Goal: Transaction & Acquisition: Subscribe to service/newsletter

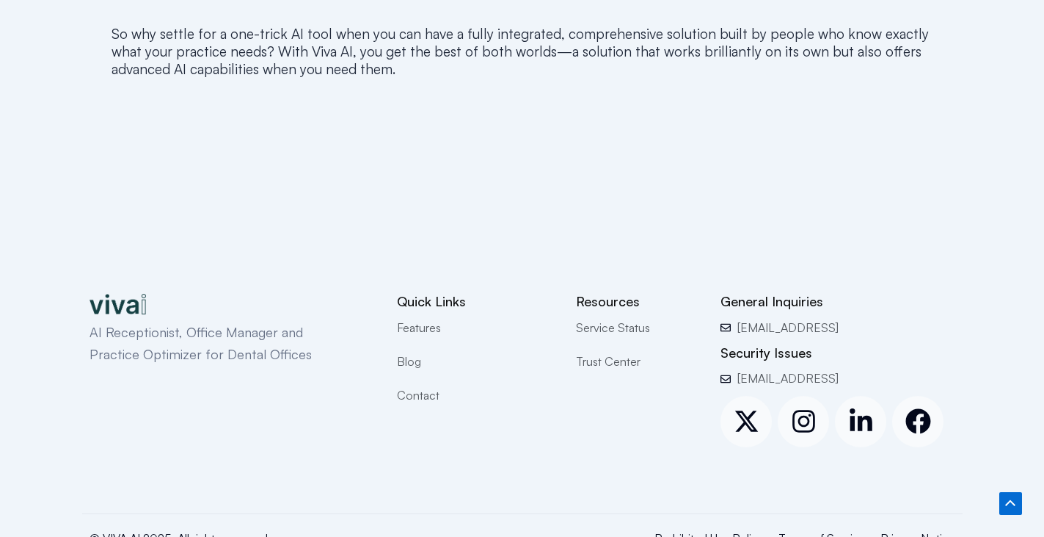
scroll to position [1928, 0]
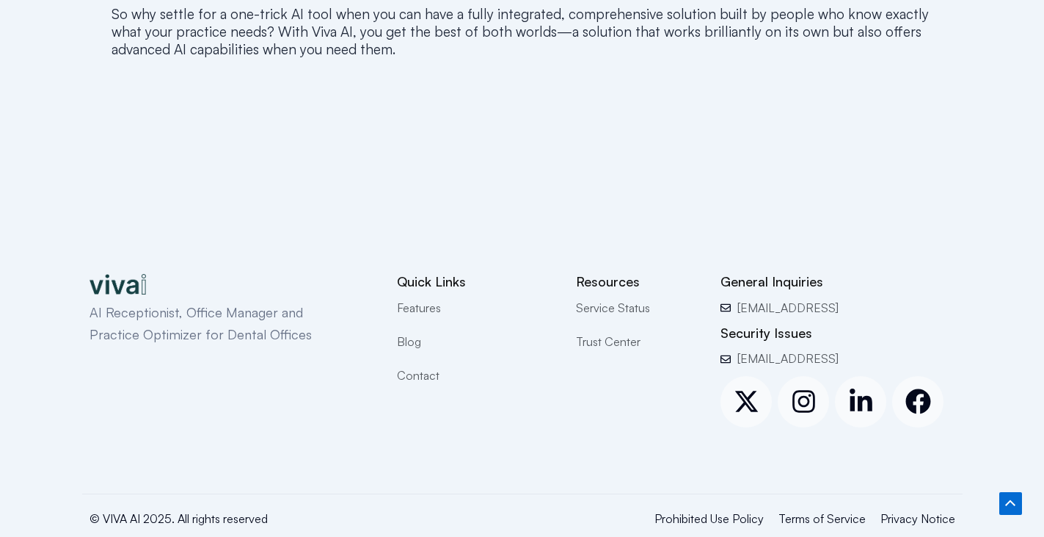
click at [412, 366] on span "Contact" at bounding box center [418, 375] width 43 height 19
click at [410, 366] on span "Contact" at bounding box center [418, 375] width 43 height 19
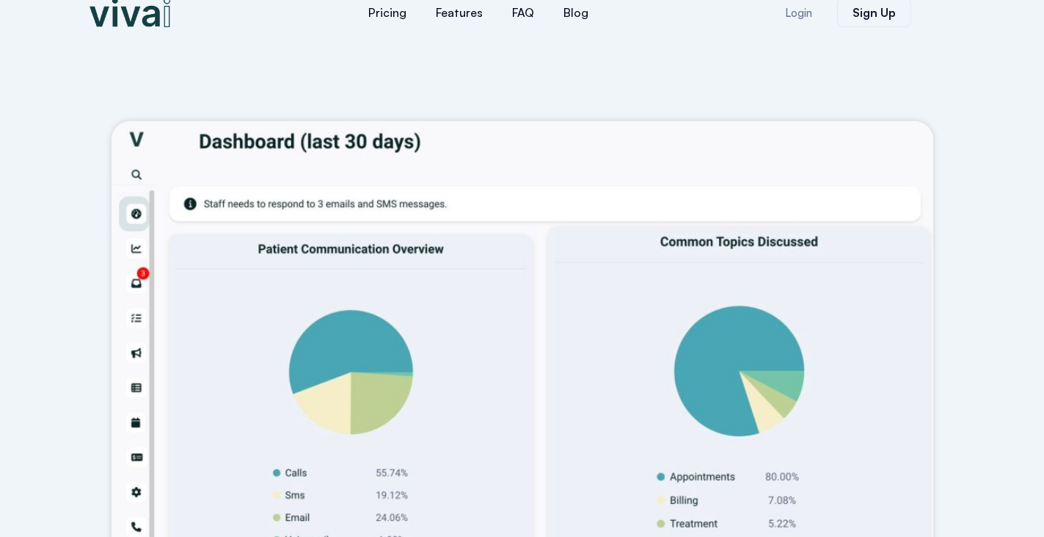
scroll to position [0, 0]
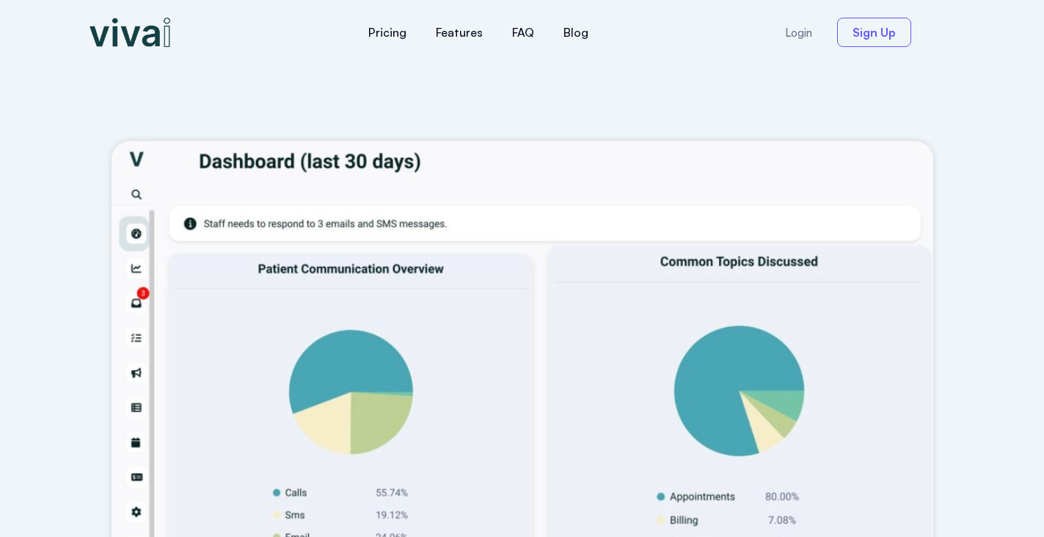
click at [865, 33] on span "Sign Up" at bounding box center [874, 32] width 43 height 12
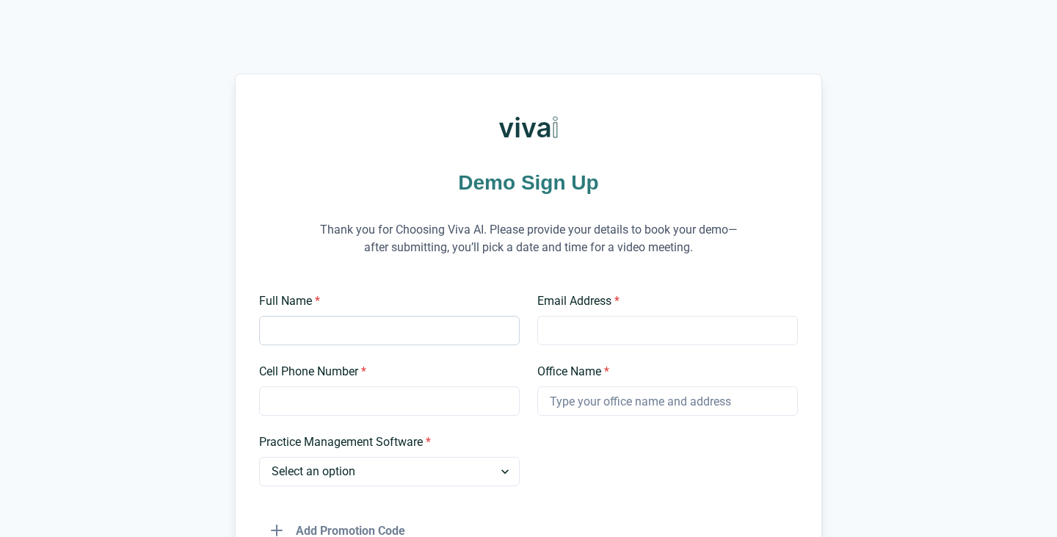
click at [364, 341] on input "Full Name *" at bounding box center [389, 330] width 261 height 29
type input "[PERSON_NAME]"
type input "[EMAIL_ADDRESS][DOMAIN_NAME]"
type input "8186422783"
type input "[PERSON_NAME] DDS Inc"
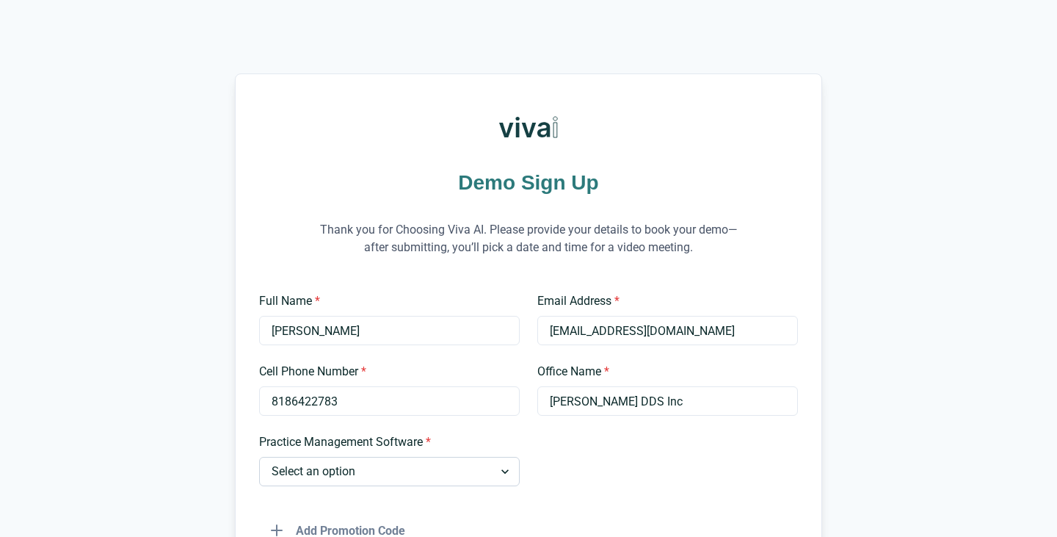
click at [505, 470] on select "Select an option Dentrix Open Dental EagleSoft Denticon Other" at bounding box center [389, 471] width 261 height 29
click at [259, 457] on select "Select an option Dentrix Open Dental EagleSoft Denticon Other" at bounding box center [389, 471] width 261 height 29
click at [505, 476] on select "Select an option Dentrix Open Dental EagleSoft Denticon Other" at bounding box center [389, 471] width 261 height 29
click at [542, 464] on div at bounding box center [667, 459] width 261 height 53
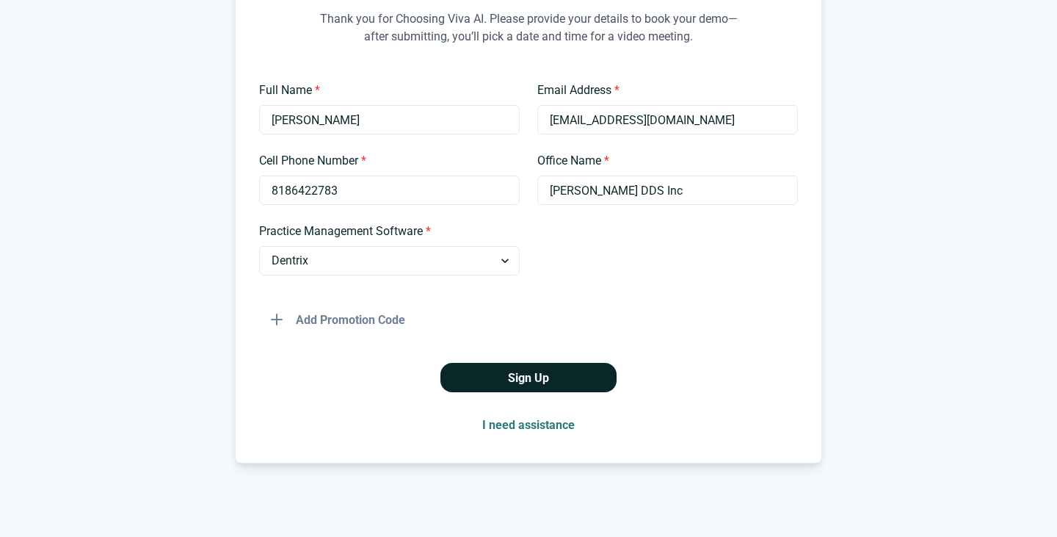
click at [509, 374] on button "Sign Up" at bounding box center [528, 377] width 176 height 29
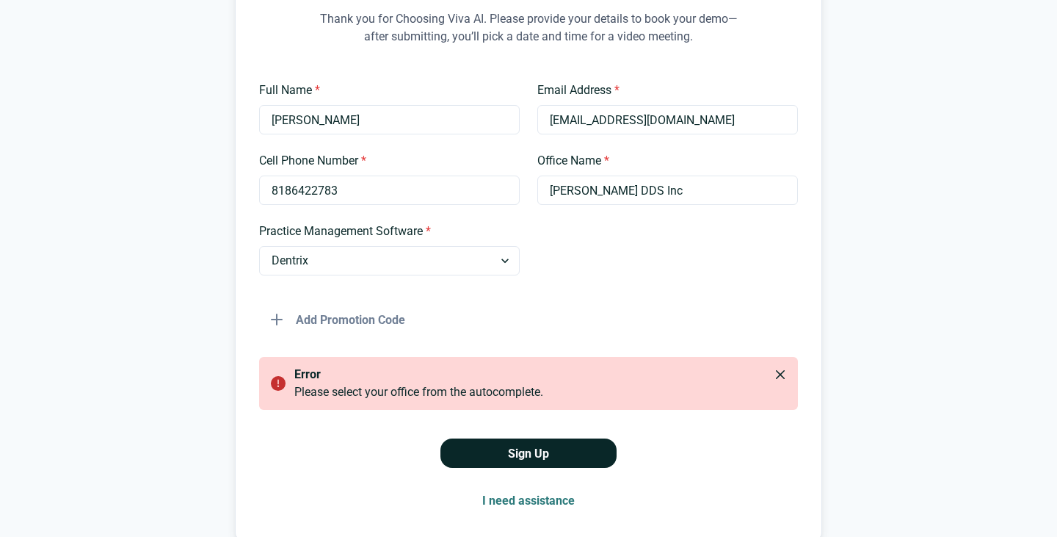
click at [539, 455] on button "Sign Up" at bounding box center [528, 452] width 176 height 29
click at [532, 498] on button "I need assistance" at bounding box center [528, 499] width 116 height 29
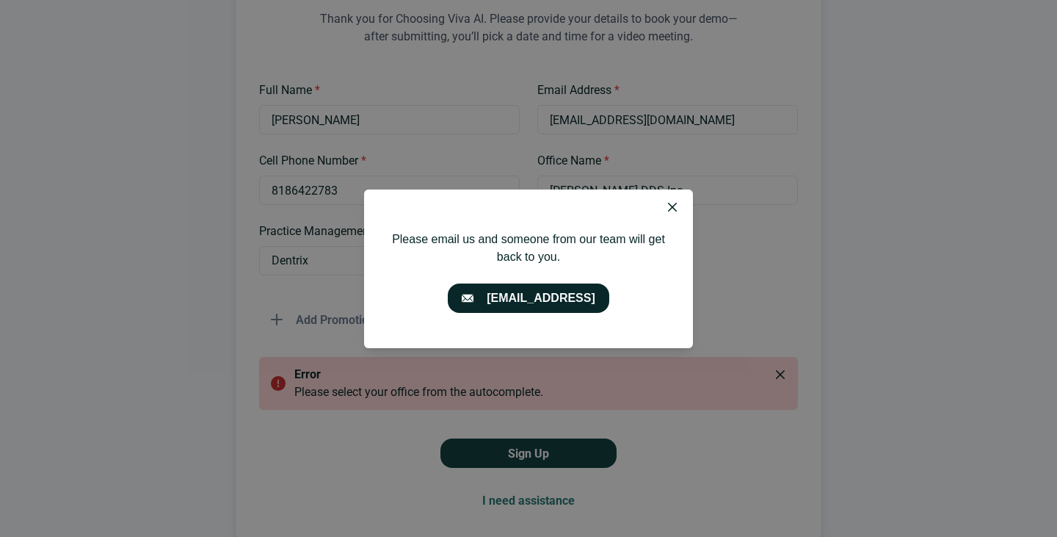
click at [507, 298] on link "[EMAIL_ADDRESS]" at bounding box center [528, 297] width 161 height 29
click at [669, 208] on icon "Close" at bounding box center [672, 207] width 9 height 9
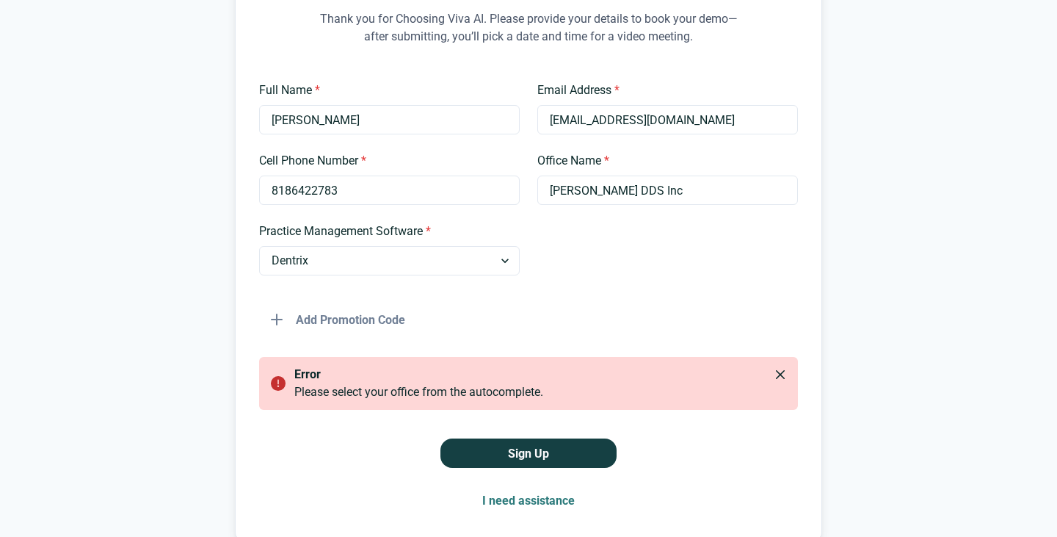
scroll to position [137, 0]
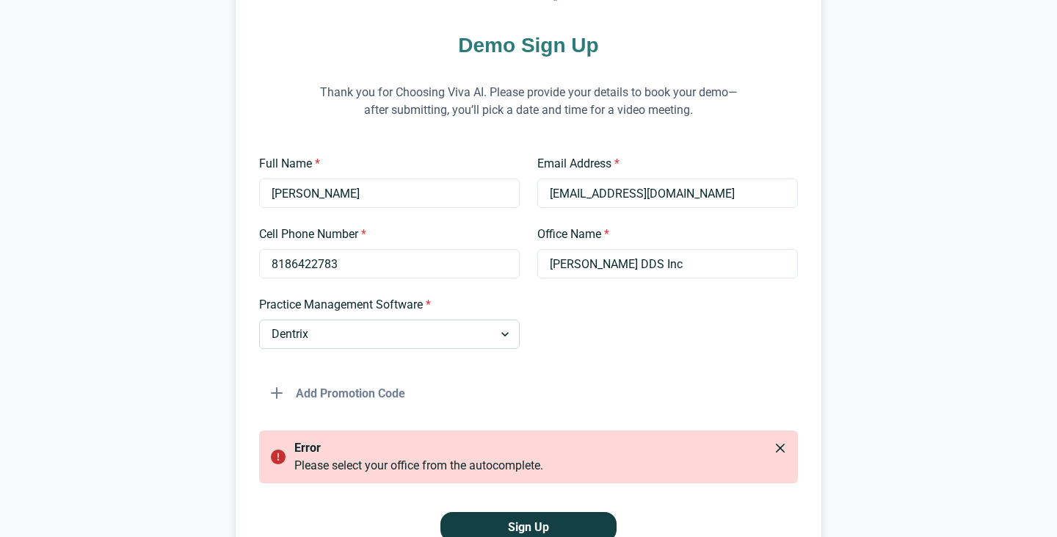
click at [418, 327] on select "Select an option Dentrix Open Dental EagleSoft Denticon Other" at bounding box center [389, 333] width 261 height 29
click at [259, 319] on select "Select an option Dentrix Open Dental EagleSoft Denticon Other" at bounding box center [389, 333] width 261 height 29
click at [374, 335] on select "Select an option Dentrix Open Dental EagleSoft Denticon Other" at bounding box center [389, 333] width 261 height 29
select select "Other"
click at [259, 319] on select "Select an option Dentrix Open Dental EagleSoft Denticon Other" at bounding box center [389, 333] width 261 height 29
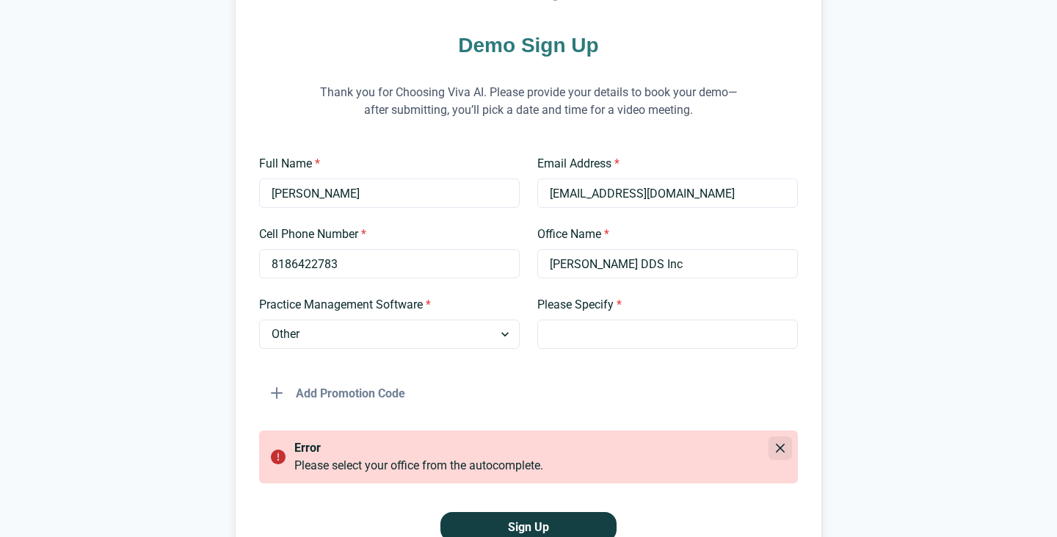
click at [779, 446] on icon "Close" at bounding box center [780, 447] width 9 height 9
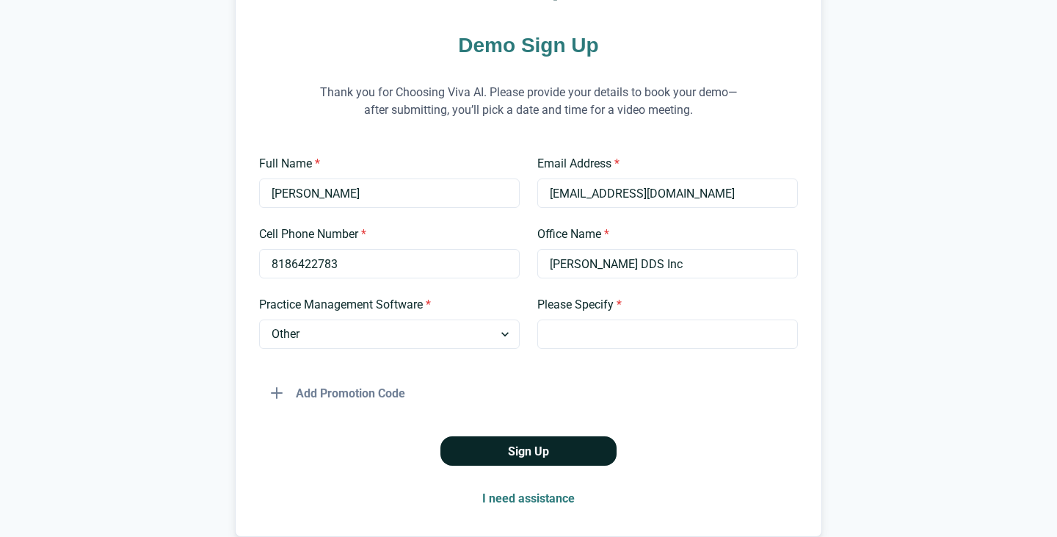
click at [513, 448] on button "Sign Up" at bounding box center [528, 450] width 176 height 29
type input "practice web"
click at [526, 452] on button "Sign Up" at bounding box center [528, 450] width 176 height 29
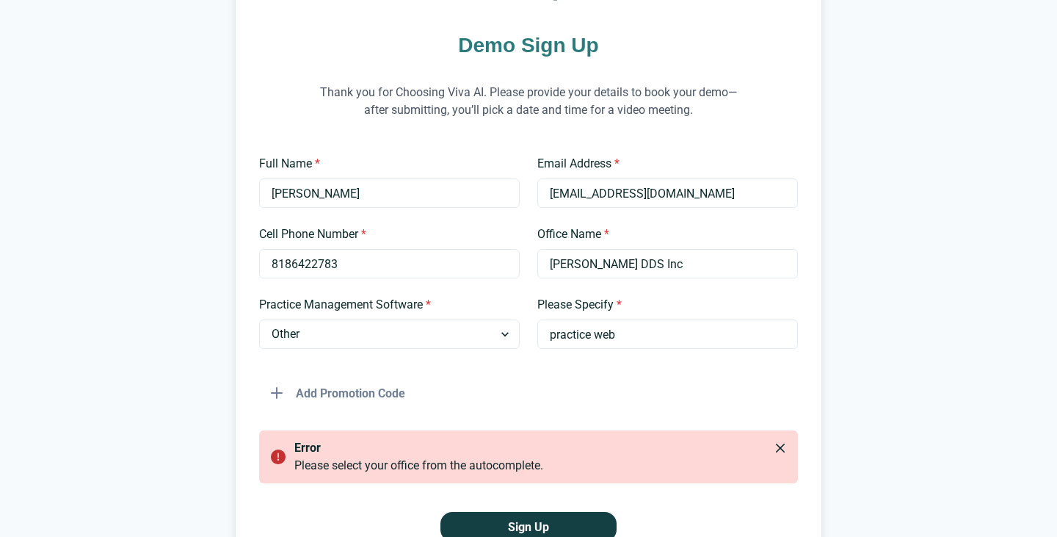
scroll to position [286, 0]
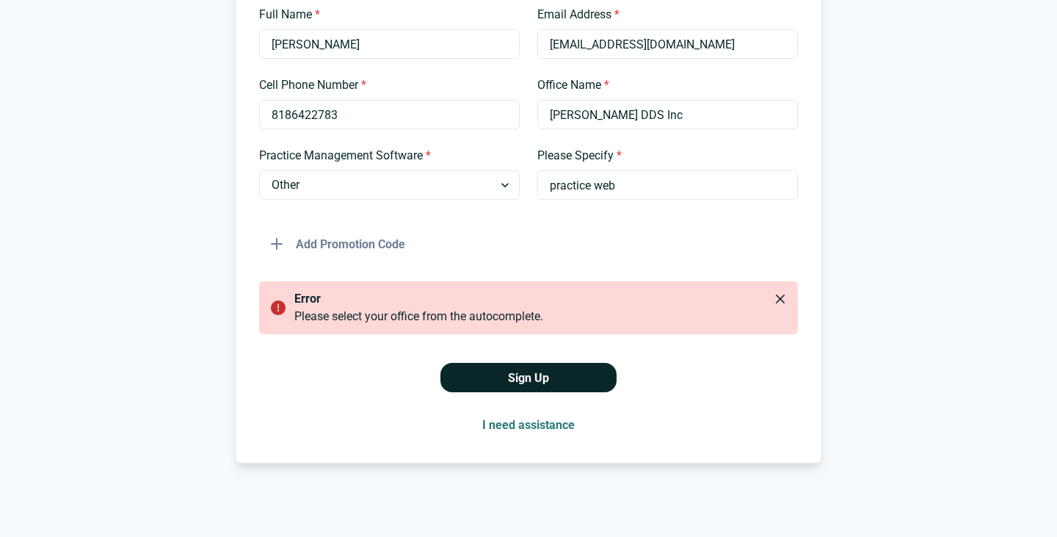
click at [526, 380] on button "Sign Up" at bounding box center [528, 377] width 176 height 29
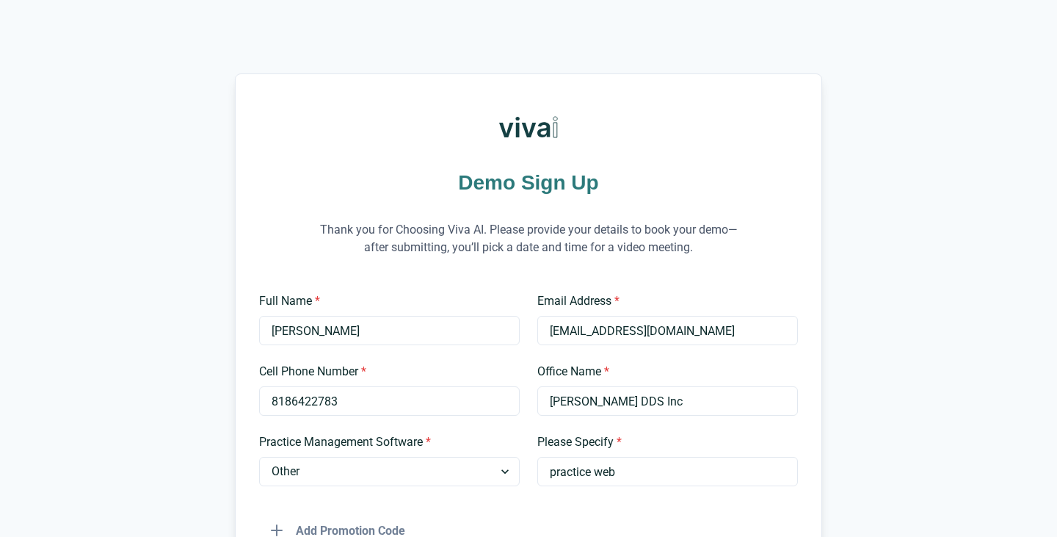
scroll to position [73, 0]
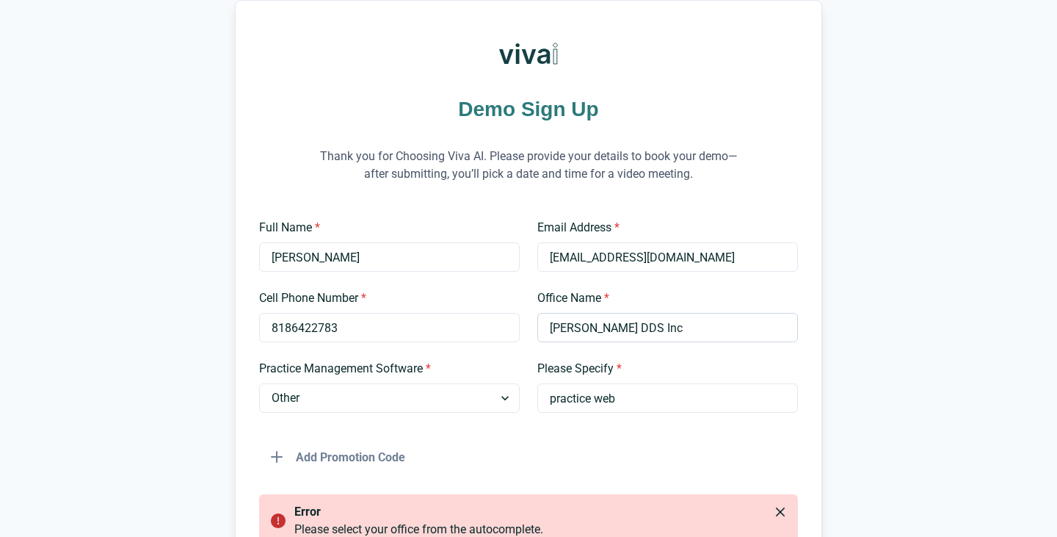
click at [580, 327] on input "[PERSON_NAME] DDS Inc" at bounding box center [667, 327] width 261 height 29
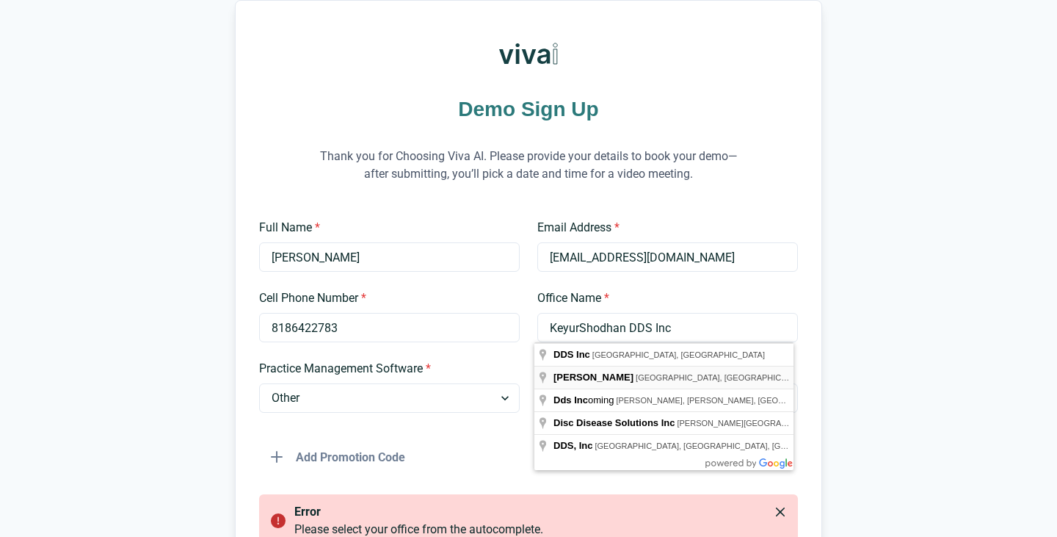
type input "[PERSON_NAME]"
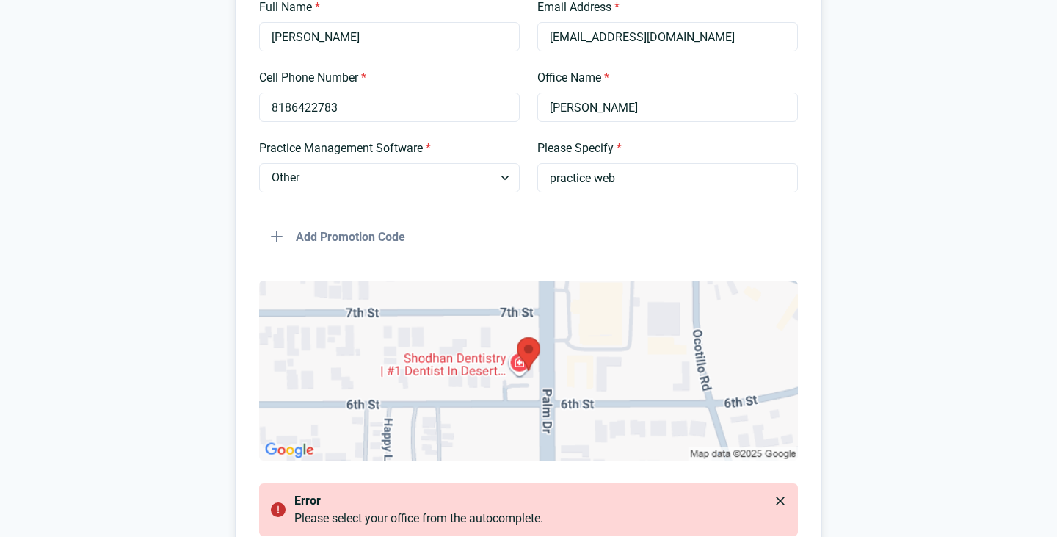
scroll to position [367, 0]
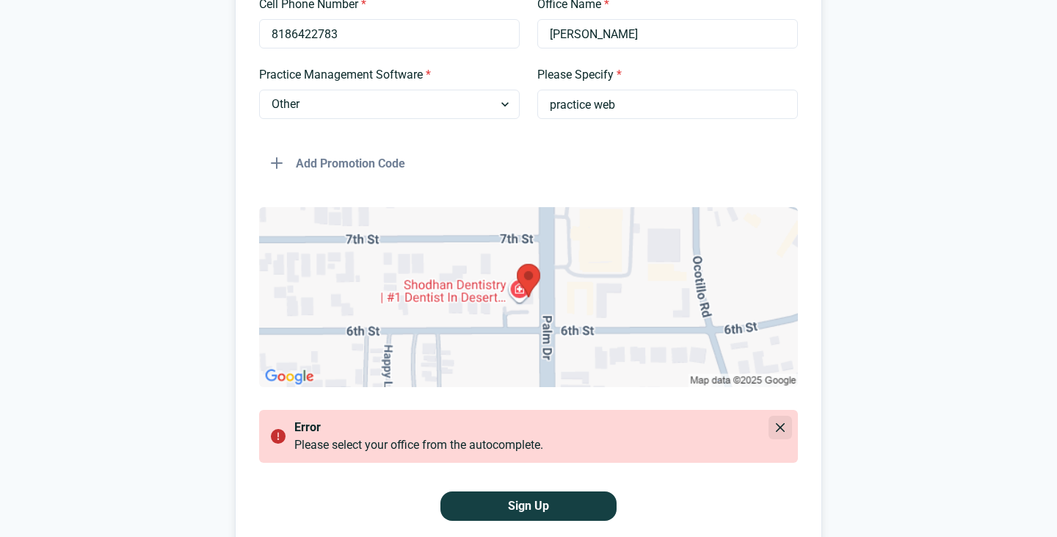
click at [772, 425] on button "Close" at bounding box center [779, 426] width 23 height 23
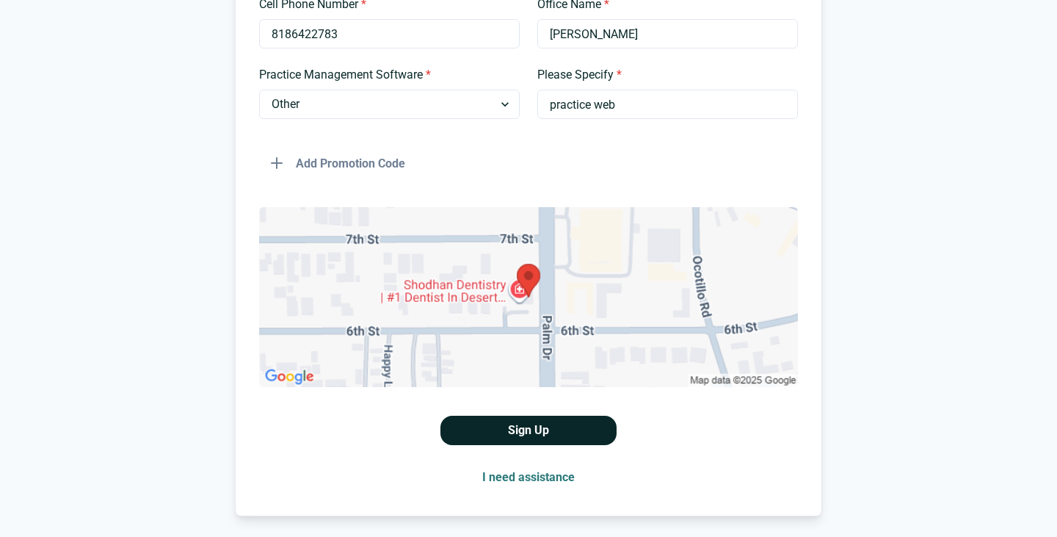
click at [539, 432] on button "Sign Up" at bounding box center [528, 429] width 176 height 29
